Goal: Complete application form: Complete application form

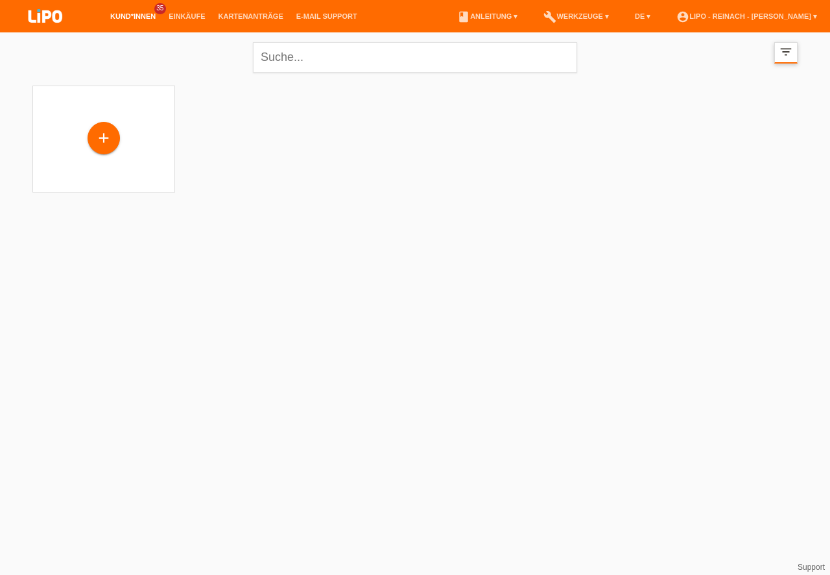
click at [784, 54] on icon "filter_list" at bounding box center [786, 52] width 14 height 14
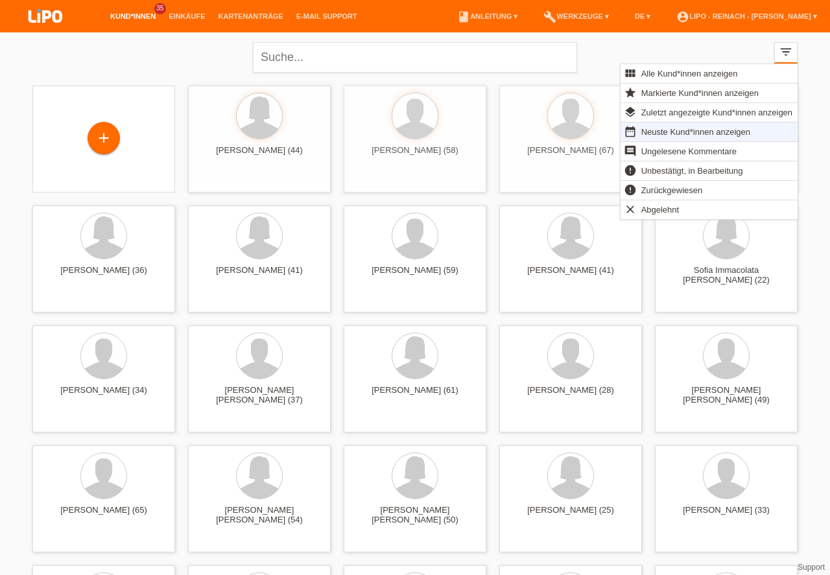
click at [676, 89] on span "Markierte Kund*innen anzeigen" at bounding box center [700, 93] width 121 height 16
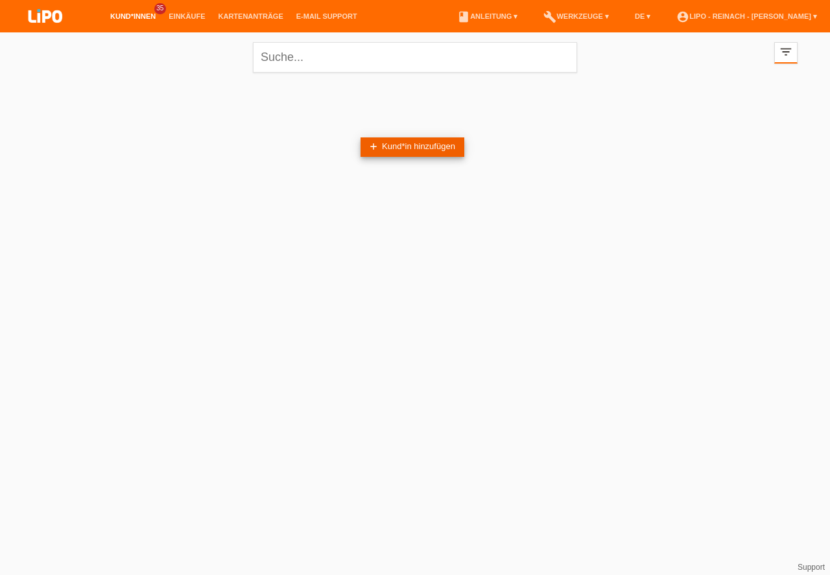
click at [410, 151] on link "add Kund*in hinzufügen" at bounding box center [413, 147] width 104 height 19
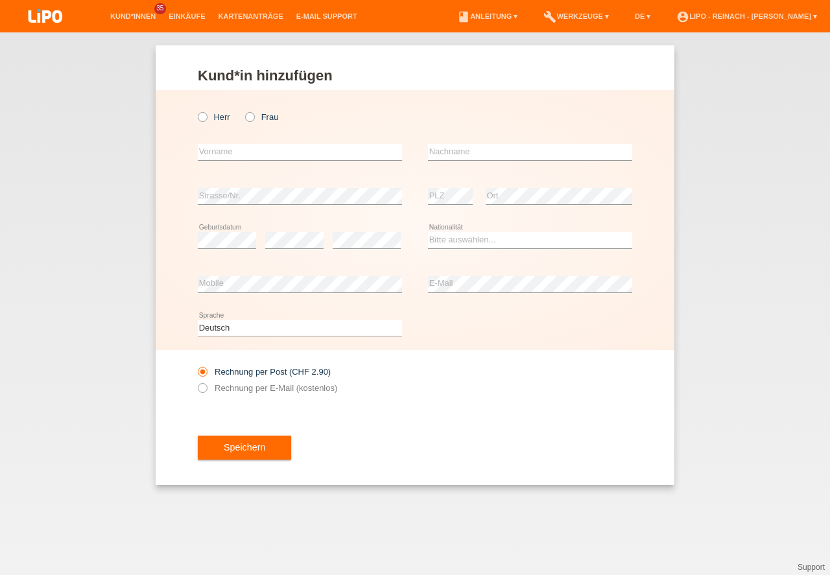
click at [243, 110] on icon at bounding box center [243, 110] width 0 height 0
click at [250, 116] on input "Frau" at bounding box center [249, 116] width 8 height 8
radio input "true"
click at [249, 152] on input "text" at bounding box center [300, 152] width 204 height 16
type input "Ana"
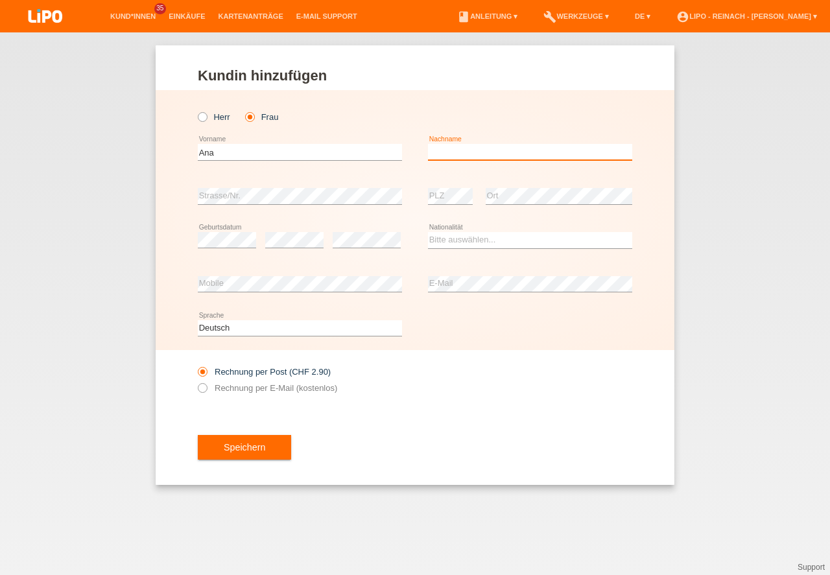
click at [478, 151] on input "text" at bounding box center [530, 152] width 204 height 16
type input "Horvat Benic"
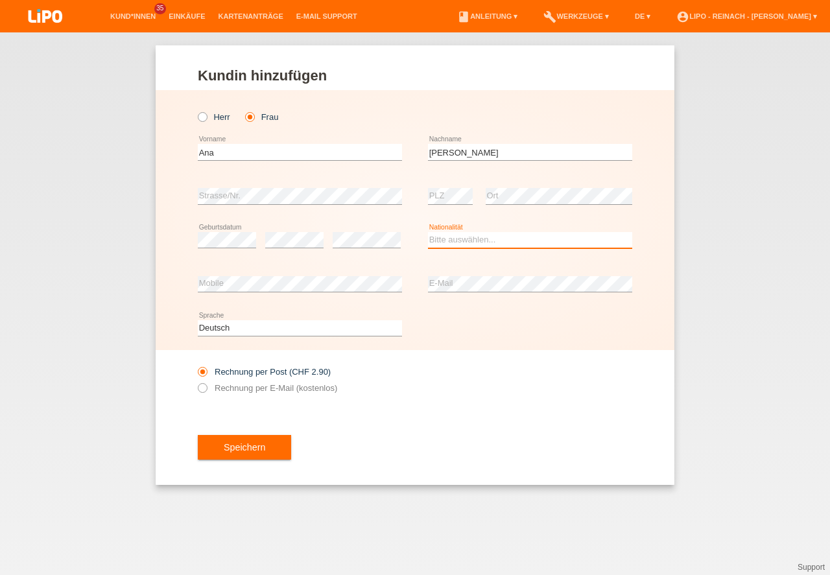
click at [460, 241] on select "Bitte auswählen... Schweiz Deutschland Liechtenstein Österreich ------------ Af…" at bounding box center [530, 240] width 204 height 16
select select "CH"
click at [0, 0] on option "Schweiz" at bounding box center [0, 0] width 0 height 0
click at [196, 381] on icon at bounding box center [196, 381] width 0 height 0
click at [201, 388] on input "Rechnung per E-Mail (kostenlos)" at bounding box center [202, 391] width 8 height 16
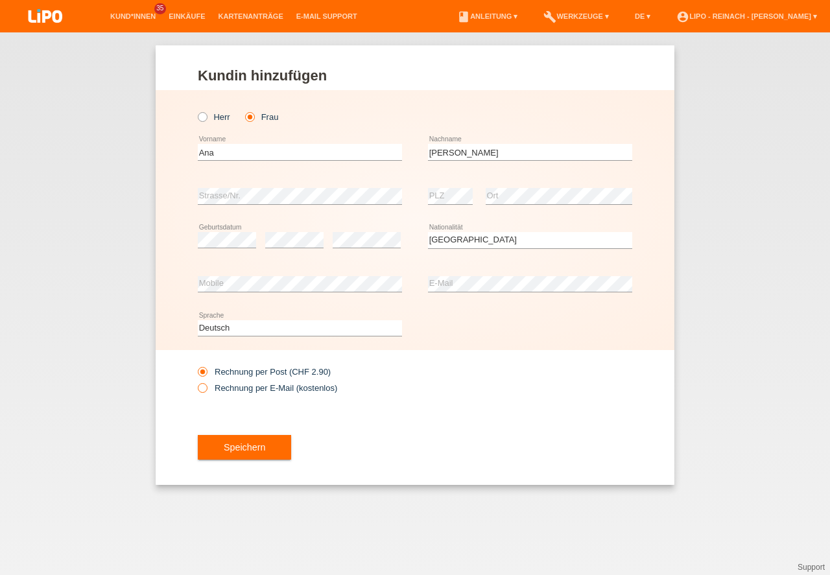
radio input "true"
click at [241, 440] on button "Speichern" at bounding box center [244, 447] width 93 height 25
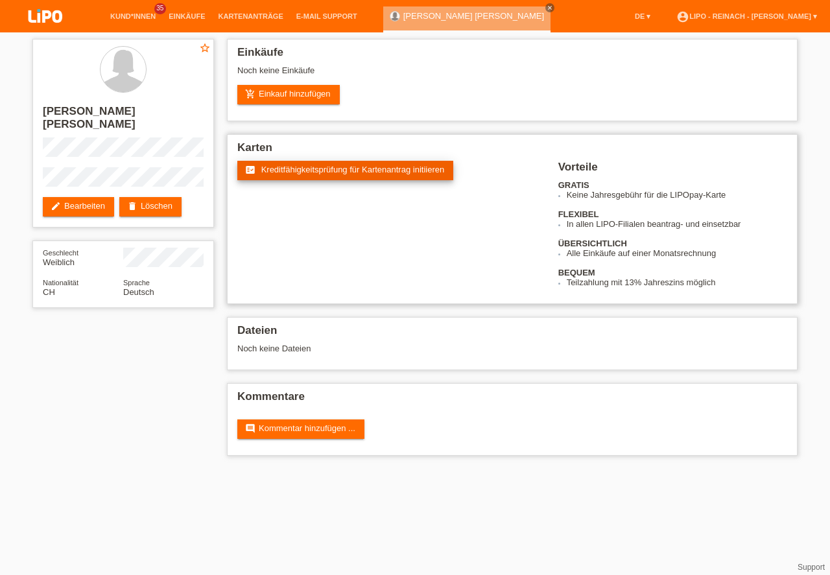
click at [335, 174] on span "Kreditfähigkeitsprüfung für Kartenantrag initiieren" at bounding box center [353, 170] width 184 height 10
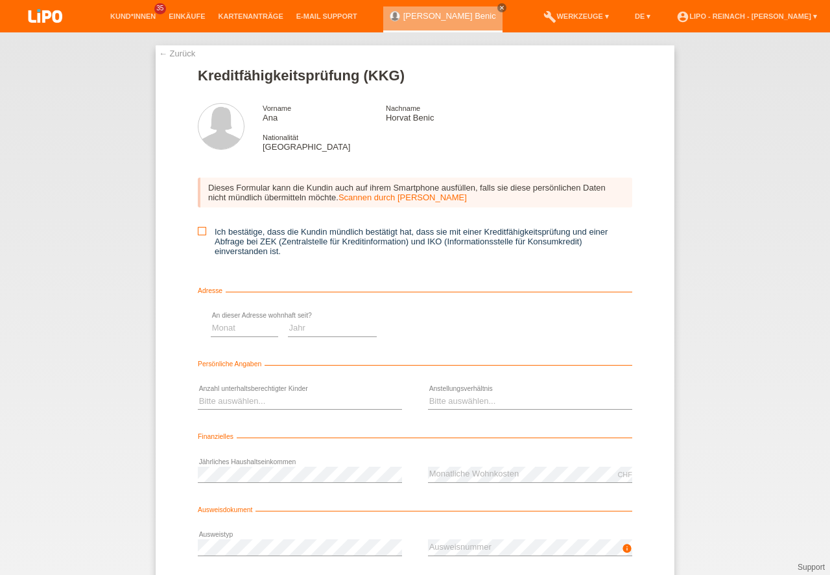
click at [200, 230] on icon at bounding box center [202, 231] width 8 height 8
click at [200, 230] on input "Ich bestätige, dass die Kundin mündlich bestätigt hat, dass sie mit einer Kredi…" at bounding box center [202, 231] width 8 height 8
checkbox input "true"
click at [441, 329] on select "Monat 01 02 03 04 05 06 07 08 09 10" at bounding box center [461, 328] width 67 height 16
select select "01"
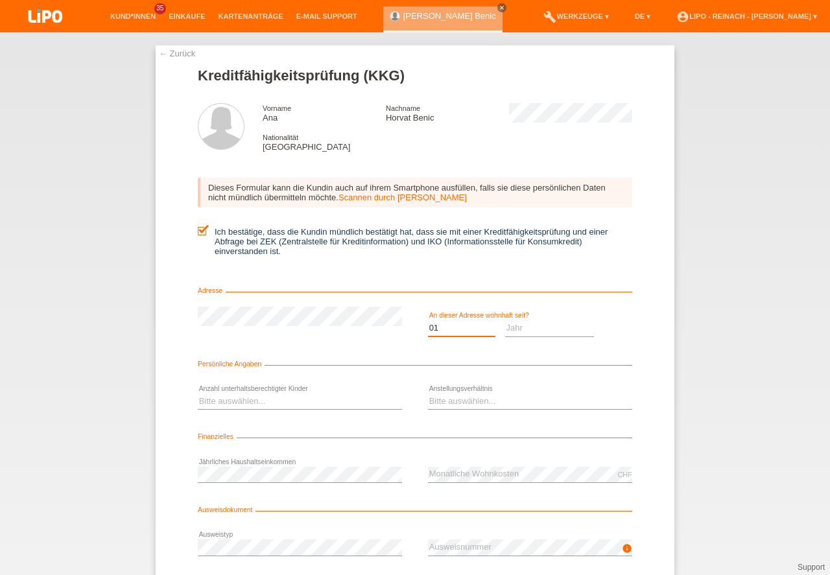
click at [0, 0] on option "01" at bounding box center [0, 0] width 0 height 0
click at [541, 326] on select "Jahr 2025 2024 2023 2022 2021 2020 2019 2018 2017 2016 2015 2014 2013 2012 2011…" at bounding box center [550, 328] width 90 height 16
click at [452, 330] on select "Monat 01 02 03 04 05 06 07 08 09 10" at bounding box center [461, 328] width 67 height 16
click at [539, 330] on select "Jahr 2025 2024 2023 2022 2021 2020 2019 2018 2017 2016 2015 2014 2013 2012 2011…" at bounding box center [550, 328] width 90 height 16
select select "2025"
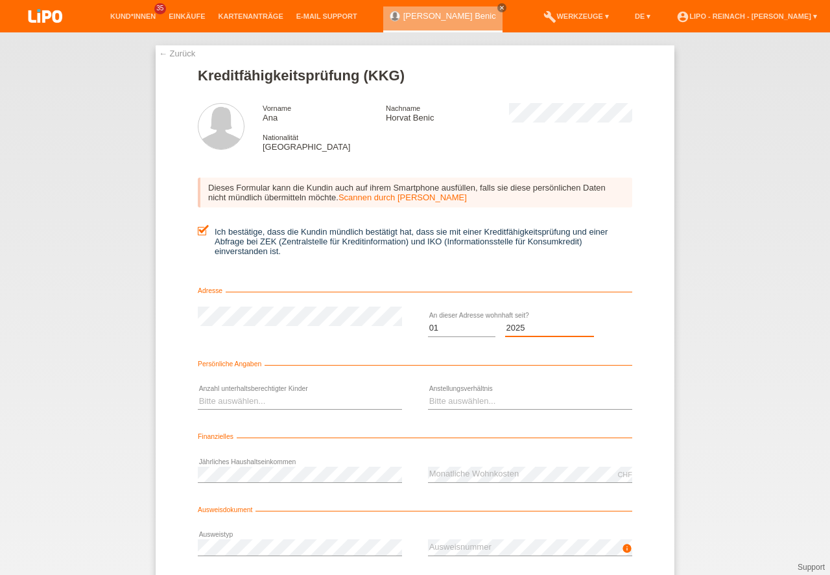
click at [0, 0] on option "2025" at bounding box center [0, 0] width 0 height 0
click at [453, 328] on select "Monat 01 02 03 04 05 06 07 08 09 10" at bounding box center [461, 328] width 67 height 16
select select "07"
click at [0, 0] on option "07" at bounding box center [0, 0] width 0 height 0
click at [213, 399] on select "Bitte auswählen... 0 1 2 3 4 5 6 7 8 9" at bounding box center [300, 402] width 204 height 16
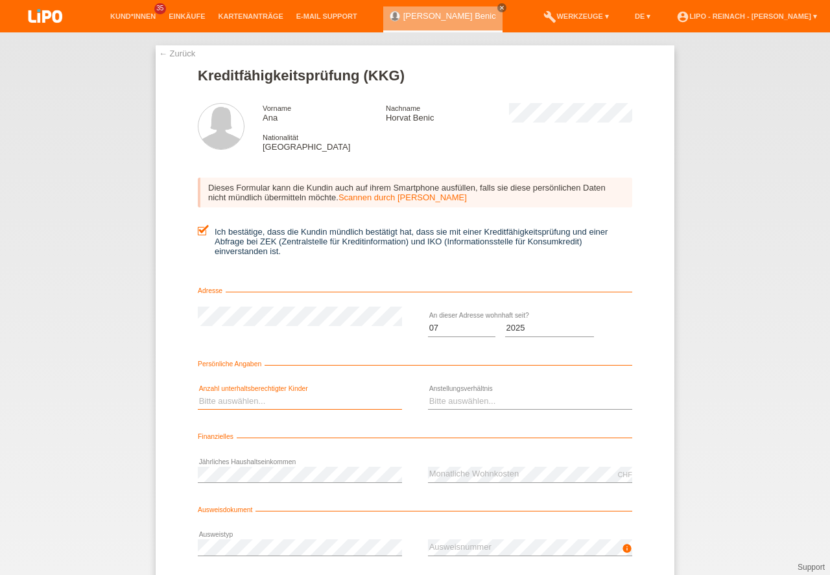
select select "3"
click at [0, 0] on option "3" at bounding box center [0, 0] width 0 height 0
click at [479, 400] on select "Bitte auswählen... Unbefristet Befristet Lehrling/Student Pensioniert Nicht arb…" at bounding box center [530, 402] width 204 height 16
select select "UNLIMITED"
click at [0, 0] on option "Unbefristet" at bounding box center [0, 0] width 0 height 0
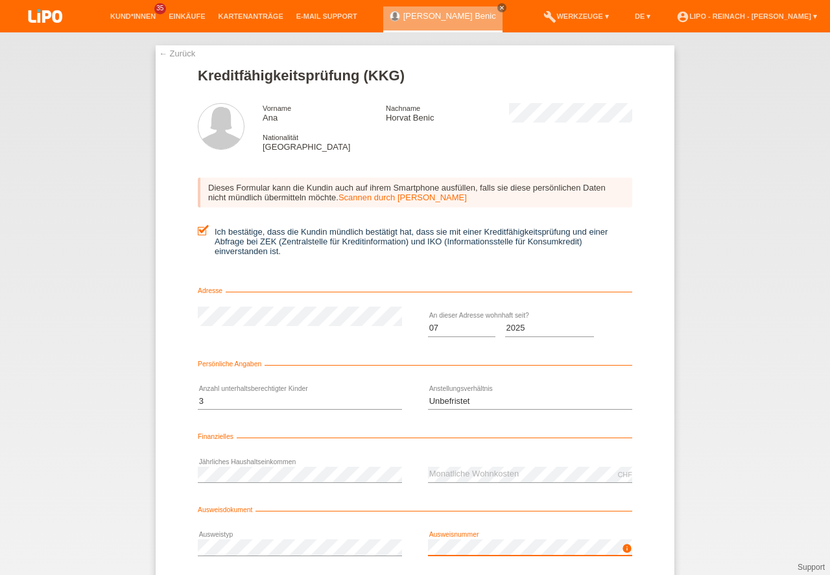
scroll to position [86, 0]
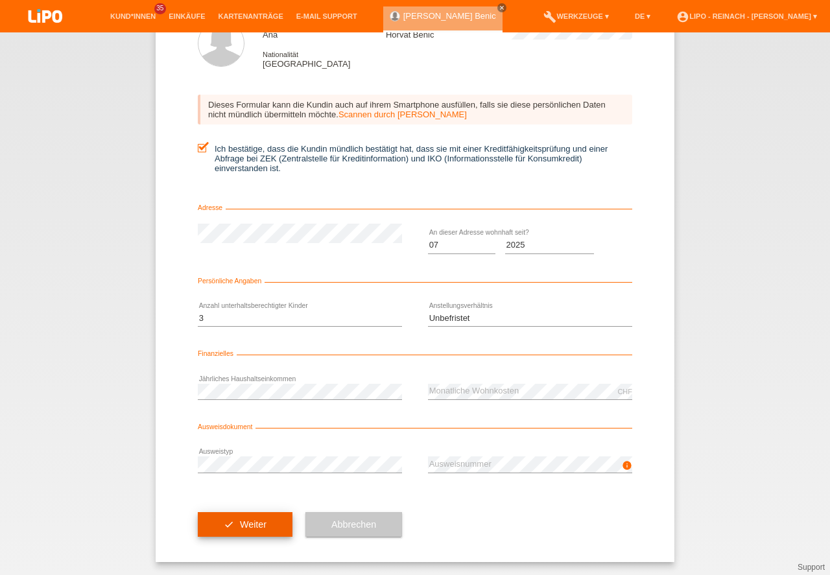
click at [235, 526] on button "check Weiter" at bounding box center [245, 525] width 95 height 25
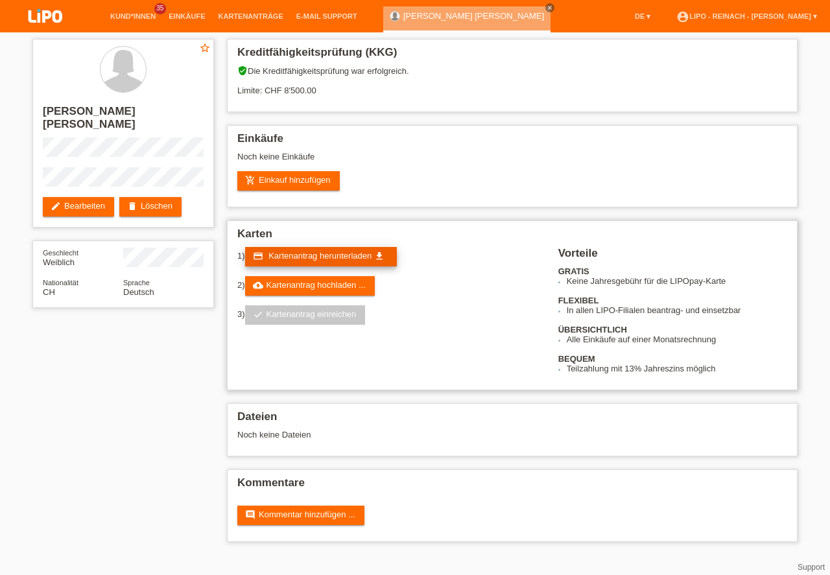
click at [308, 260] on span "Kartenantrag herunterladen" at bounding box center [320, 256] width 103 height 10
click at [758, 15] on link "account_circle LIPO - Reinach - [PERSON_NAME] ▾" at bounding box center [747, 16] width 154 height 8
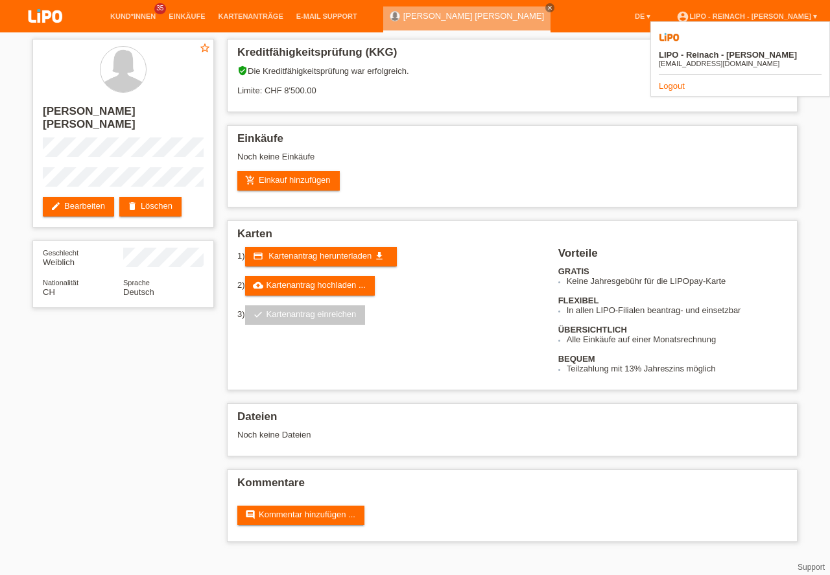
click at [671, 81] on link "Logout" at bounding box center [672, 86] width 26 height 10
